Goal: Transaction & Acquisition: Subscribe to service/newsletter

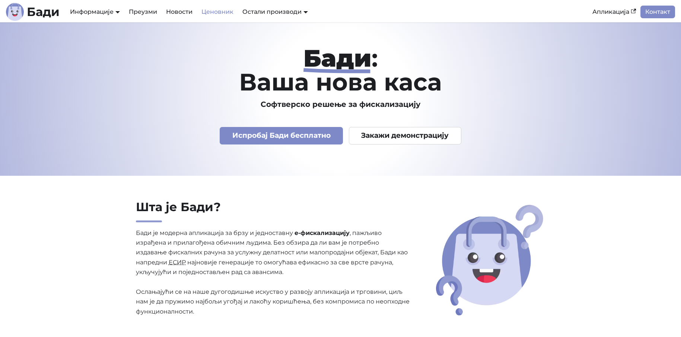
click at [219, 15] on link "Ценовник" at bounding box center [217, 12] width 41 height 13
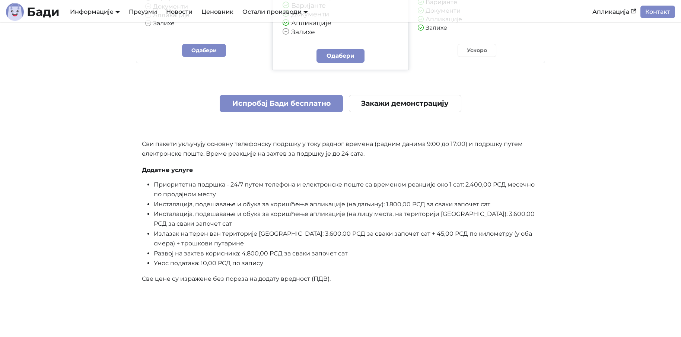
scroll to position [1899, 0]
click at [306, 106] on link "Испробај Бади бесплатно" at bounding box center [281, 103] width 123 height 17
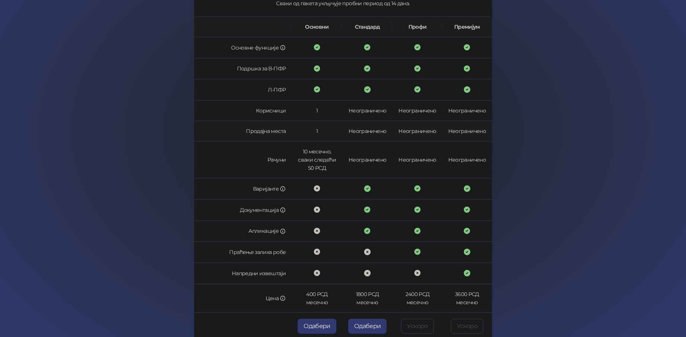
scroll to position [149, 0]
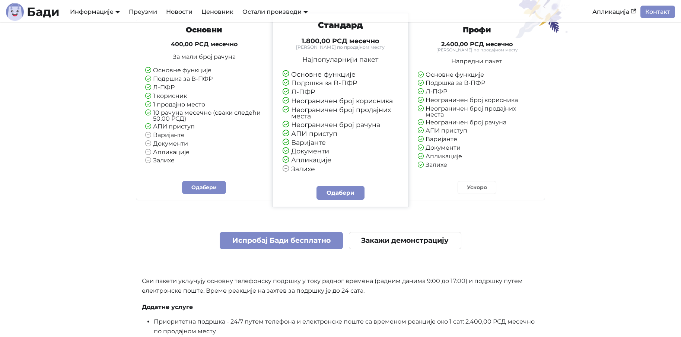
scroll to position [1733, 0]
